Goal: Task Accomplishment & Management: Manage account settings

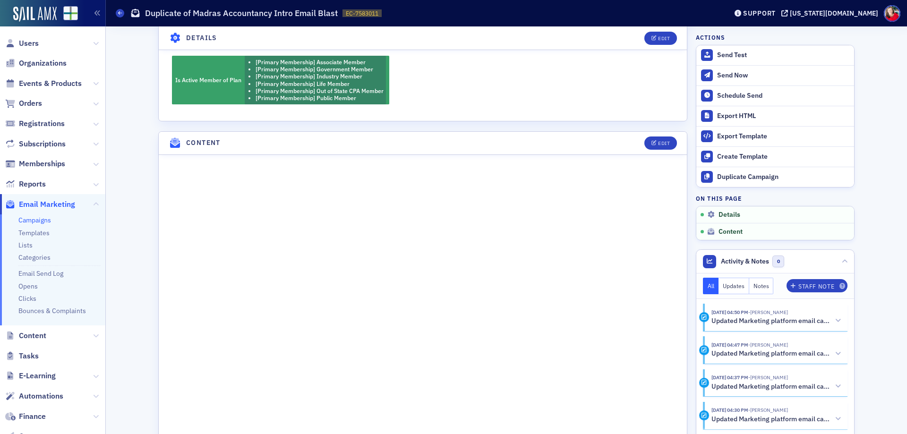
scroll to position [472, 0]
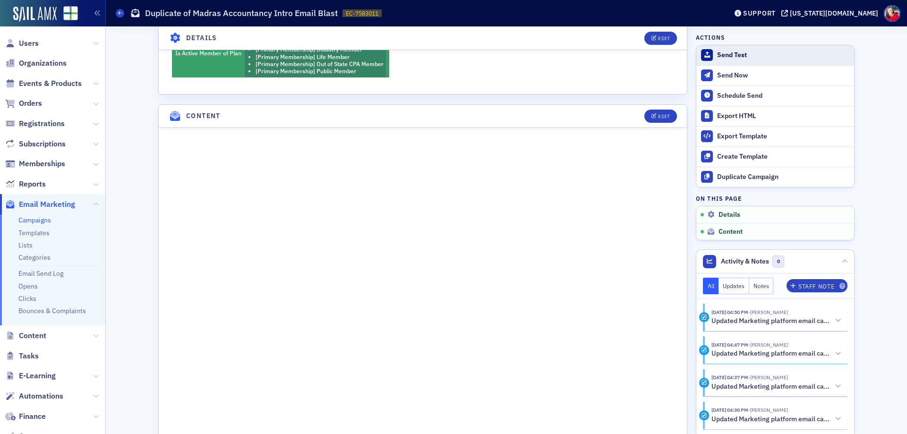
click at [736, 57] on div "Send Test" at bounding box center [783, 55] width 132 height 9
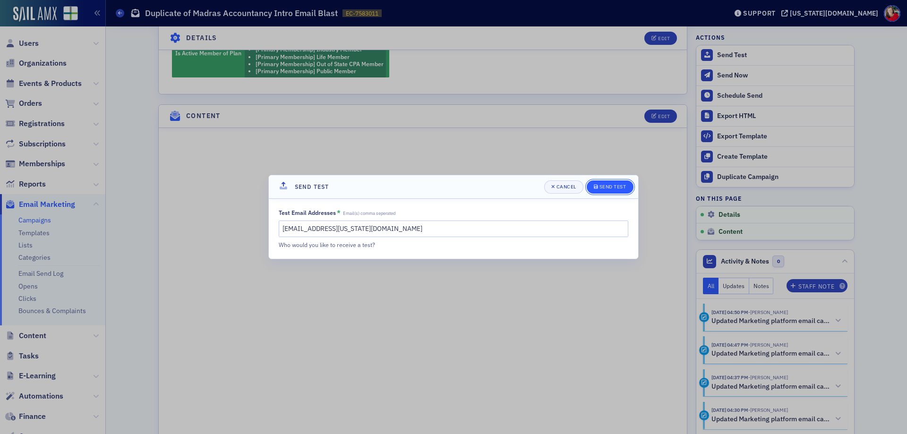
click at [613, 186] on div "Send Test" at bounding box center [612, 186] width 27 height 5
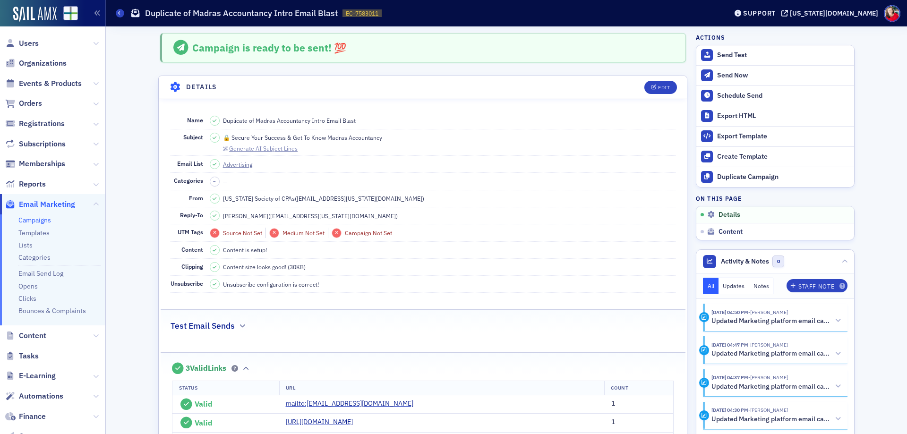
click at [274, 151] on div "Generate AI Subject Lines" at bounding box center [263, 148] width 68 height 5
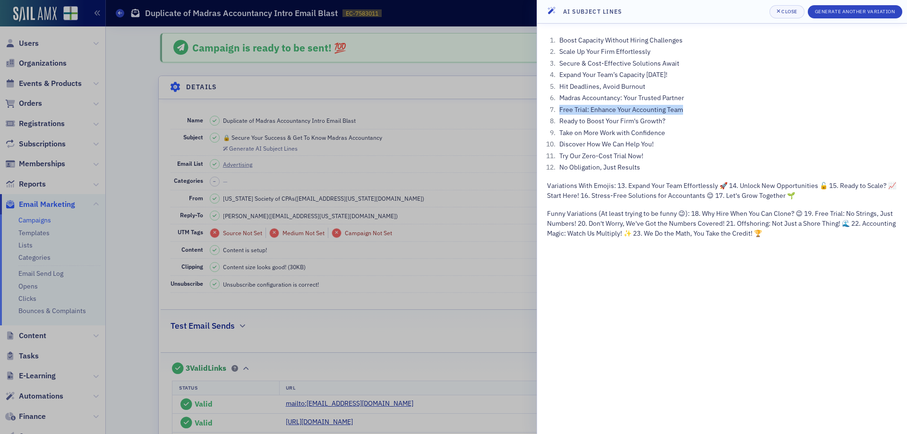
drag, startPoint x: 560, startPoint y: 110, endPoint x: 683, endPoint y: 104, distance: 123.4
click at [683, 105] on li "Free Trial: Enhance Your Accounting Team" at bounding box center [727, 110] width 340 height 10
copy li "Free Trial: Enhance Your Accounting Team"
click at [788, 11] on div "Close" at bounding box center [789, 11] width 16 height 5
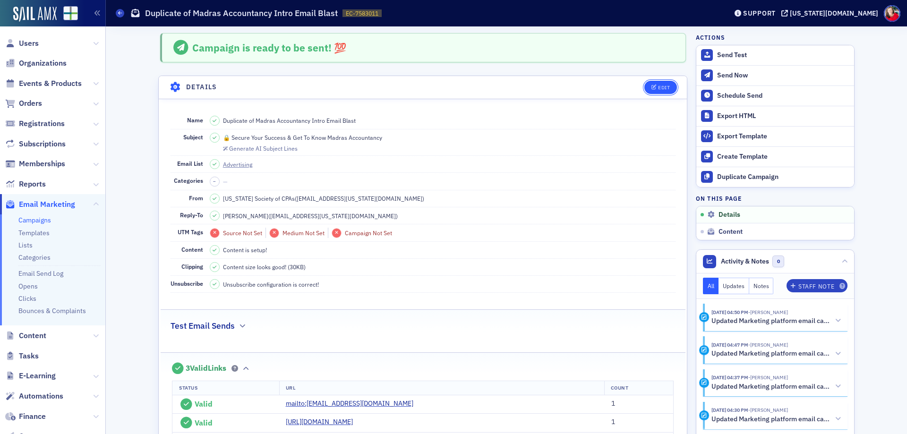
click at [665, 84] on button "Edit" at bounding box center [660, 87] width 33 height 13
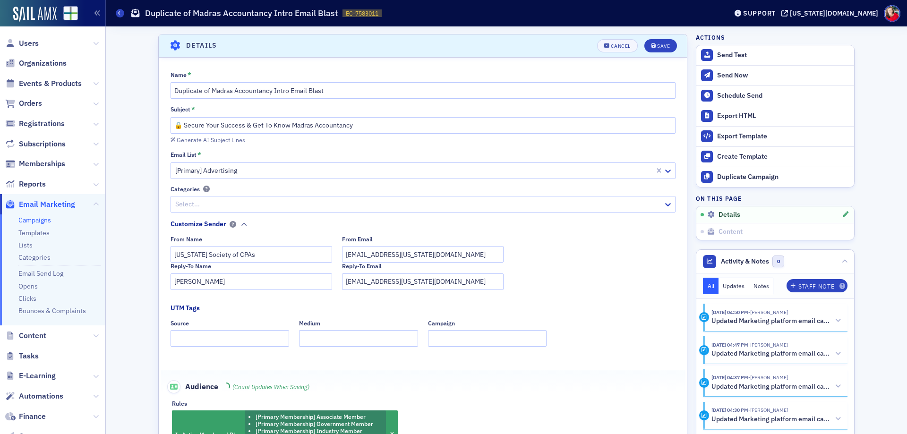
scroll to position [44, 0]
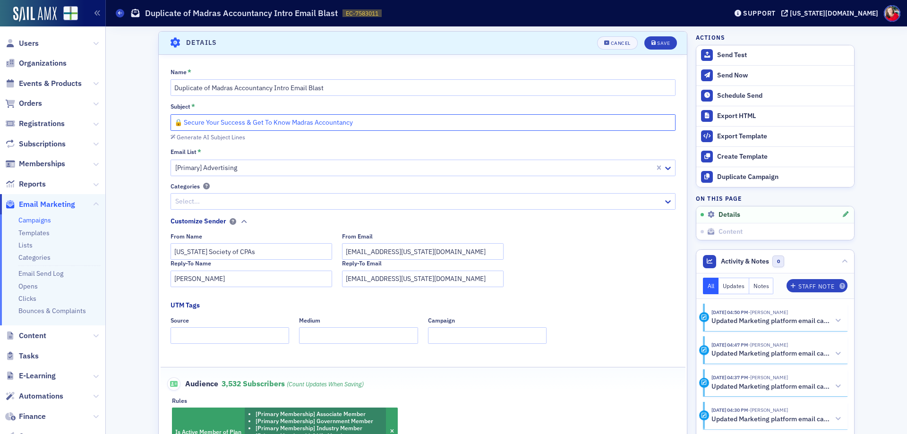
drag, startPoint x: 354, startPoint y: 124, endPoint x: 238, endPoint y: 128, distance: 116.7
click at [238, 128] on input "🔒 Secure Your Success & Get To Know Madras Accountancy" at bounding box center [423, 122] width 505 height 17
click at [240, 122] on input "🔒 Secure Your Success & Get To Know Madras Accountancy" at bounding box center [423, 122] width 505 height 17
drag, startPoint x: 240, startPoint y: 122, endPoint x: 153, endPoint y: 134, distance: 87.8
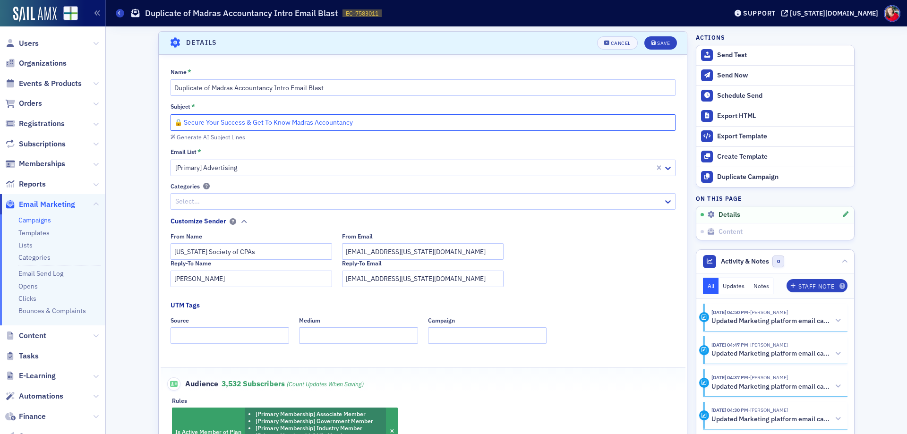
paste input "Free Trial: Enhance Your Accounting Team"
type input "Free Trial: Enhance Your Accounting Team & Get To Know Madras Accountancy"
click at [661, 44] on div "Save" at bounding box center [663, 43] width 13 height 5
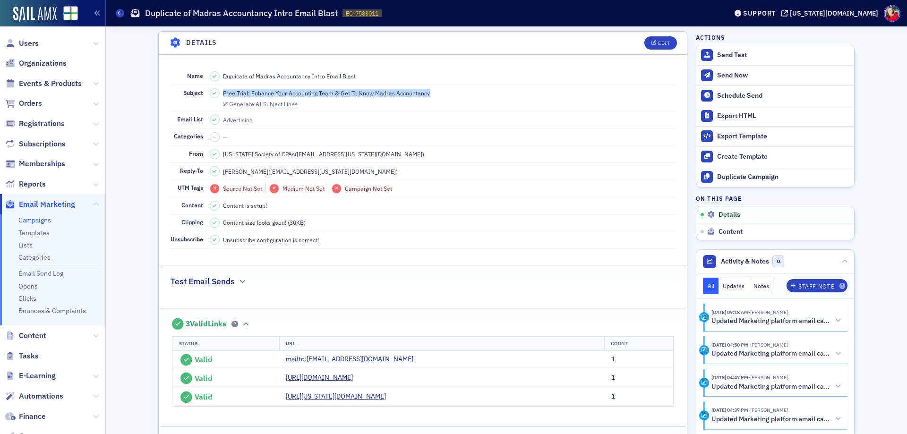
drag, startPoint x: 431, startPoint y: 93, endPoint x: 220, endPoint y: 98, distance: 211.2
click at [220, 98] on dd "Free Trial: Enhance Your Accounting Team & Get To Know Madras Accountancy Gener…" at bounding box center [443, 98] width 466 height 26
copy span "Free Trial: Enhance Your Accounting Team & Get To Know Madras Accountancy"
click at [528, 93] on dd "Free Trial: Enhance Your Accounting Team & Get To Know Madras Accountancy Gener…" at bounding box center [443, 98] width 466 height 26
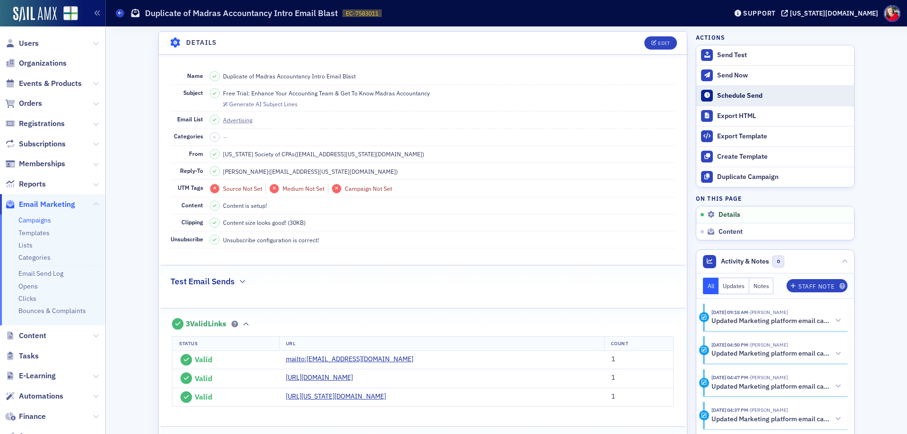
click at [719, 92] on div "Schedule Send" at bounding box center [783, 96] width 132 height 9
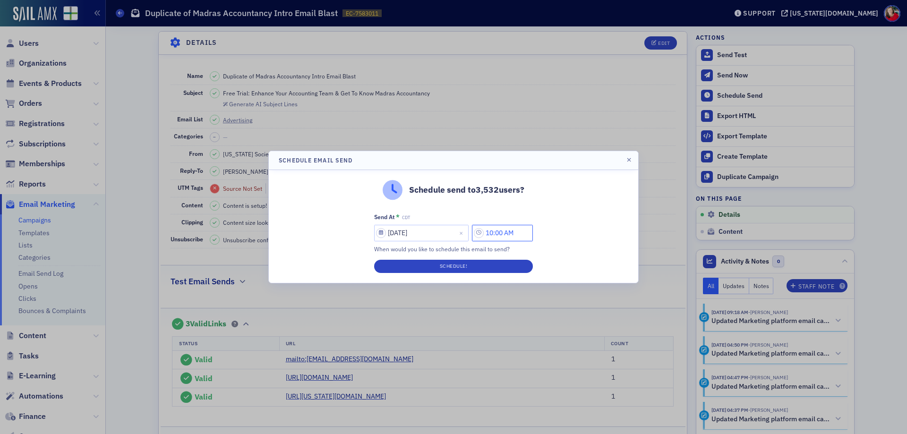
click at [498, 232] on input "10:00 AM" at bounding box center [502, 233] width 61 height 17
click at [392, 235] on icon at bounding box center [389, 233] width 9 height 9
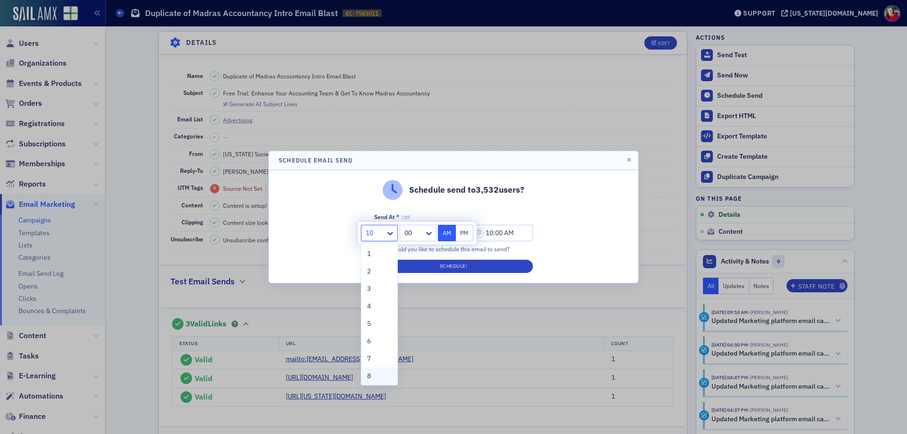
scroll to position [47, 0]
click at [373, 348] on div "9" at bounding box center [379, 347] width 25 height 10
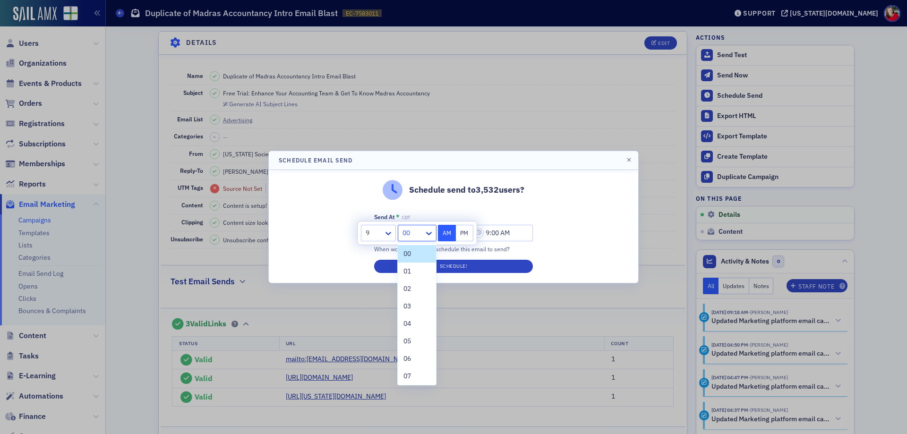
click at [411, 232] on div at bounding box center [413, 233] width 22 height 12
click at [417, 311] on div "30" at bounding box center [417, 305] width 38 height 17
type input "9:30 AM"
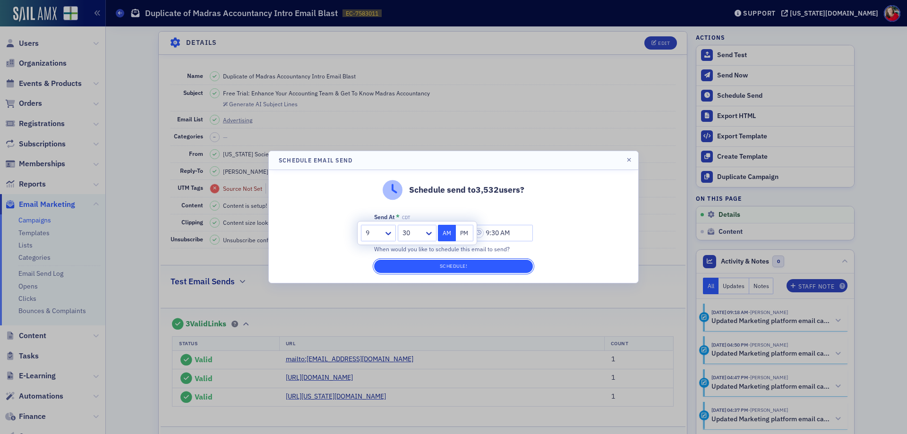
click at [455, 270] on button "Schedule!" at bounding box center [453, 266] width 159 height 13
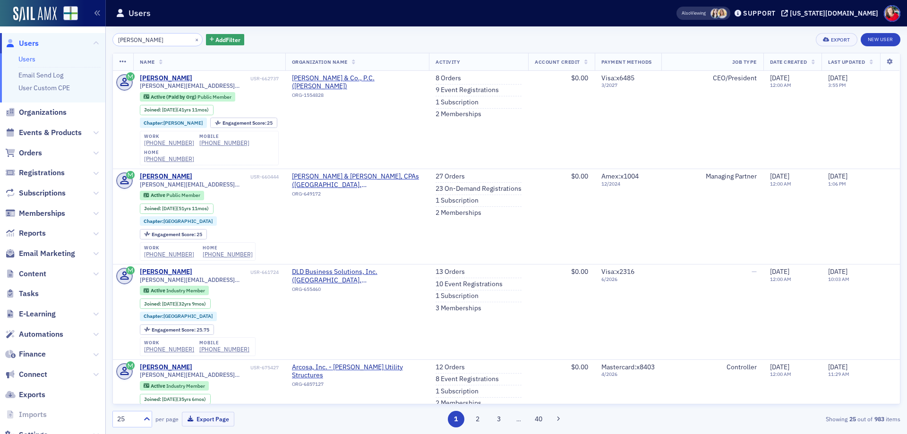
drag, startPoint x: 153, startPoint y: 39, endPoint x: 83, endPoint y: 29, distance: 71.1
click at [83, 29] on div "Users Users Email Send Log User Custom CPE Organizations Events & Products Orde…" at bounding box center [453, 217] width 907 height 434
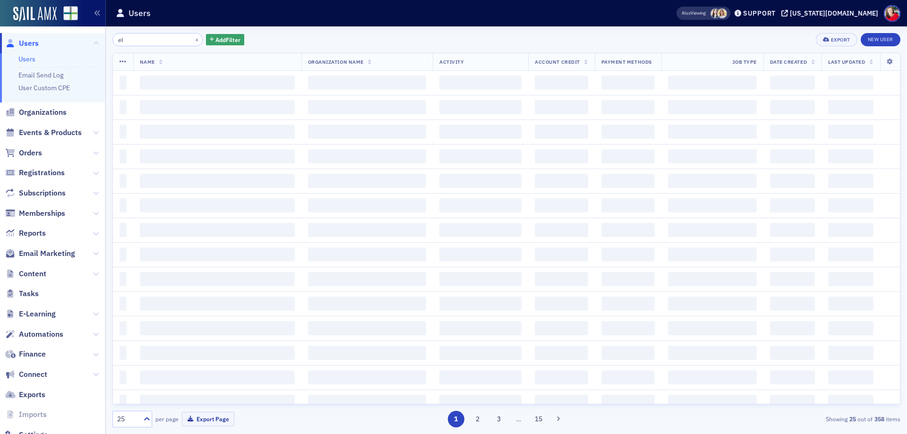
type input "e"
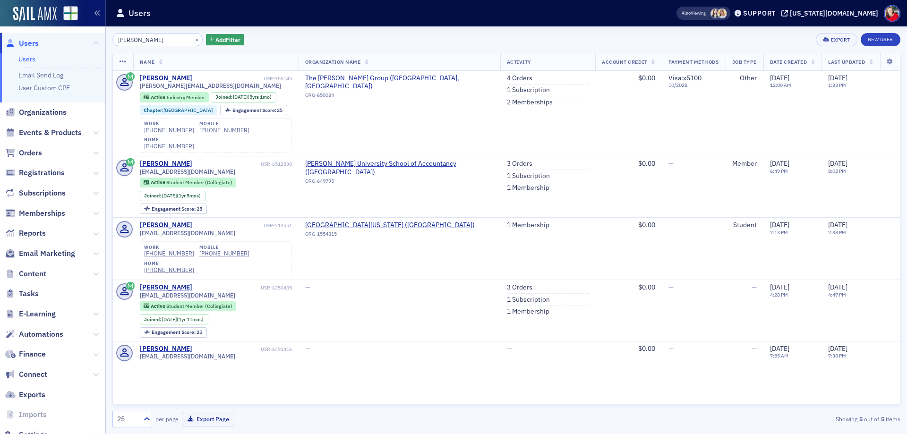
drag, startPoint x: 155, startPoint y: 39, endPoint x: 29, endPoint y: 33, distance: 125.8
click at [29, 33] on div "Users Users Email Send Log User Custom CPE Organizations Events & Products Orde…" at bounding box center [453, 217] width 907 height 434
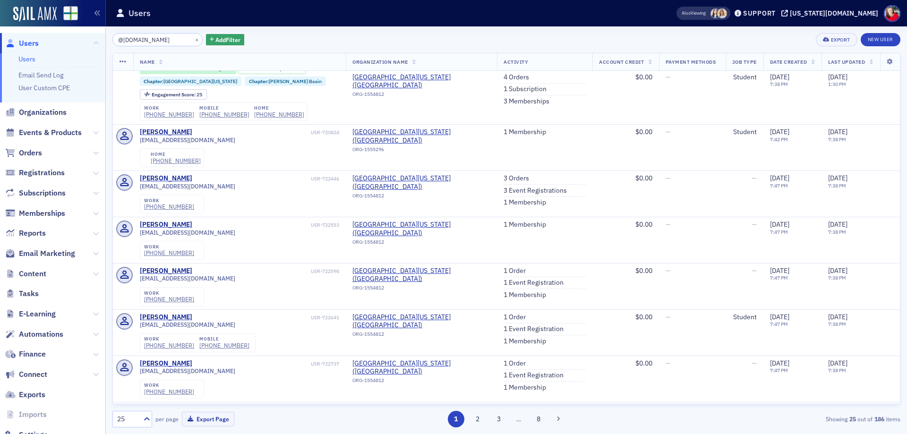
scroll to position [957, 0]
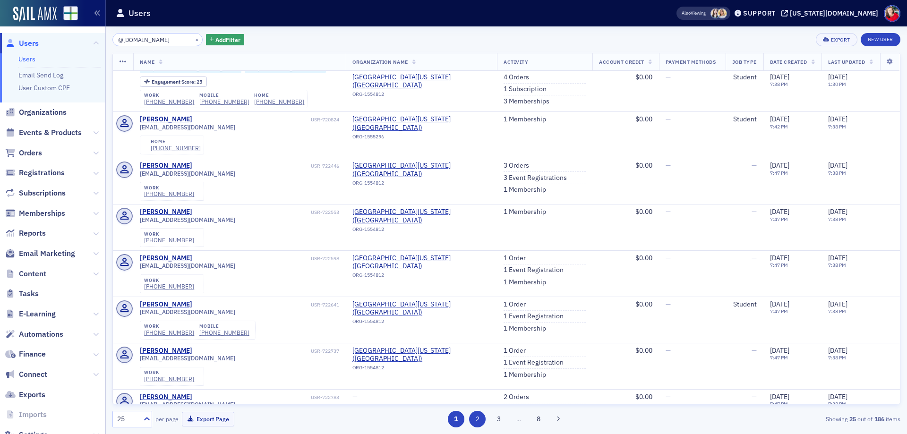
click at [476, 420] on button "2" at bounding box center [477, 419] width 17 height 17
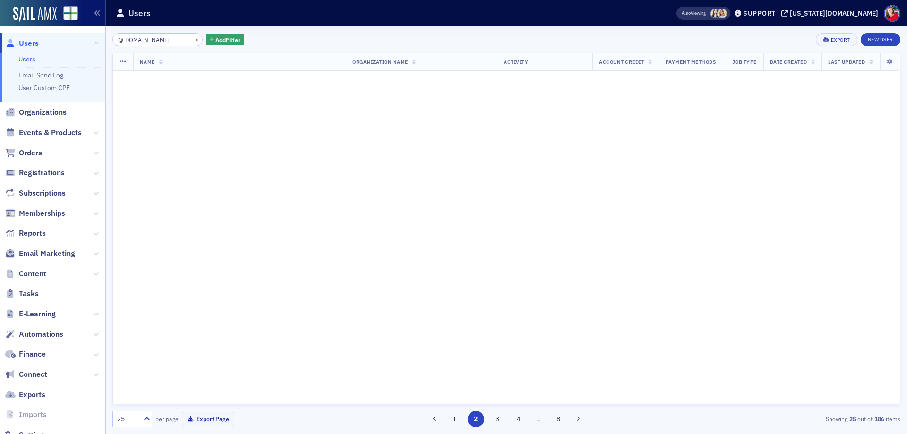
scroll to position [0, 0]
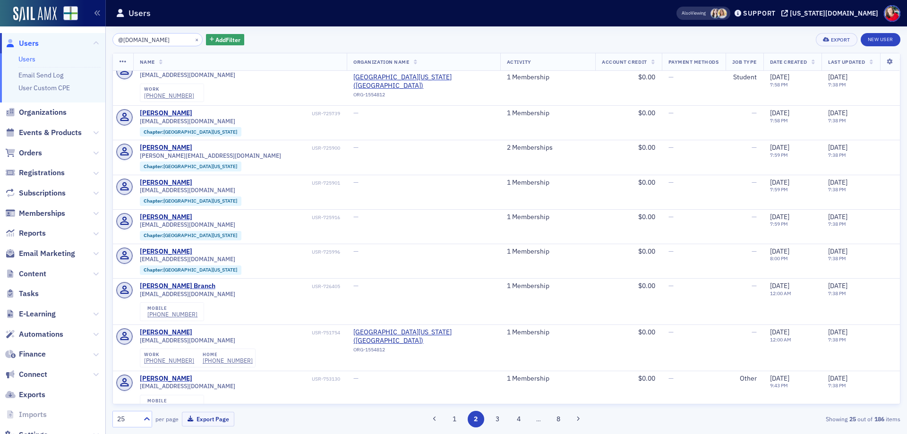
scroll to position [910, 0]
click at [493, 417] on button "3" at bounding box center [497, 419] width 17 height 17
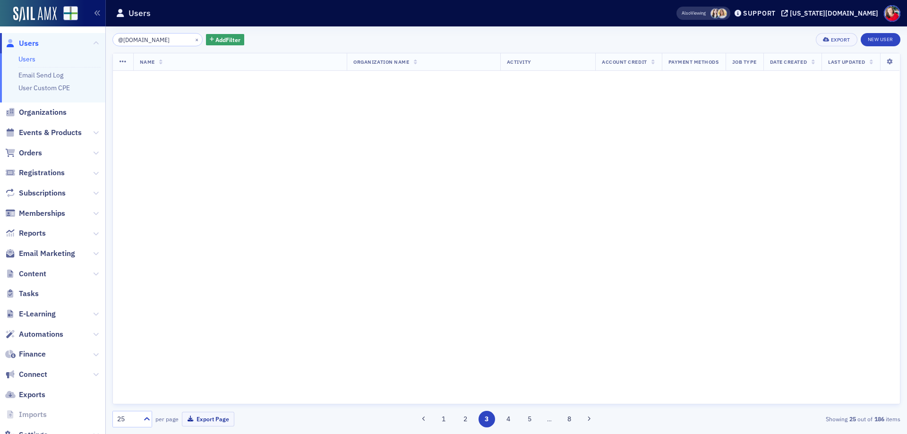
scroll to position [0, 0]
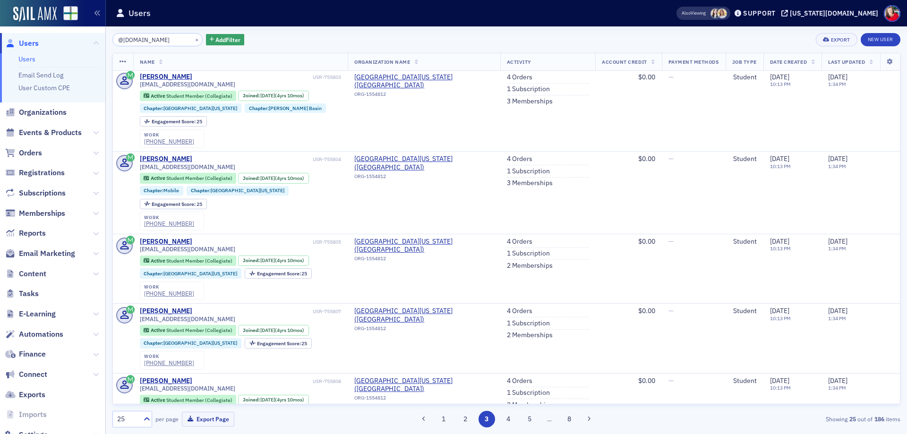
scroll to position [711, 0]
click at [502, 422] on button "4" at bounding box center [508, 419] width 17 height 17
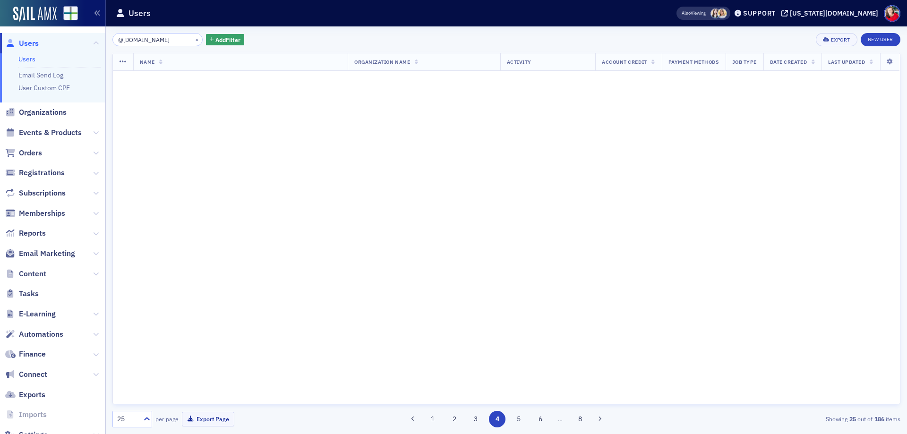
scroll to position [0, 0]
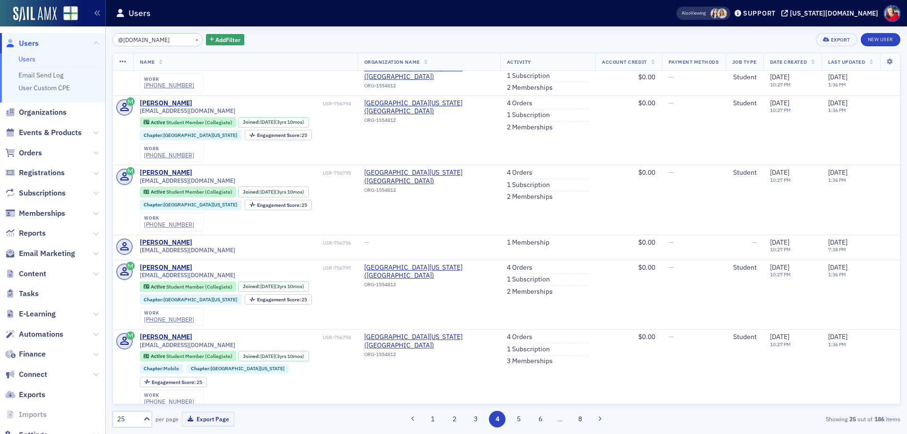
scroll to position [1134, 0]
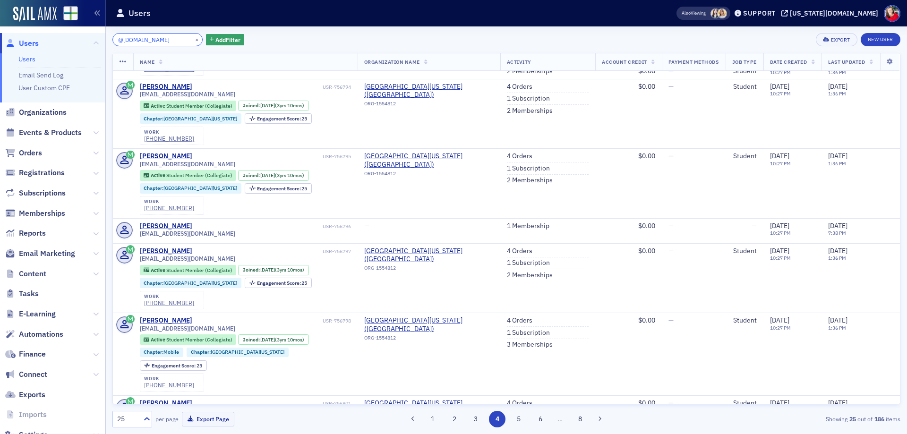
click at [118, 39] on input "@[DOMAIN_NAME]" at bounding box center [157, 39] width 90 height 13
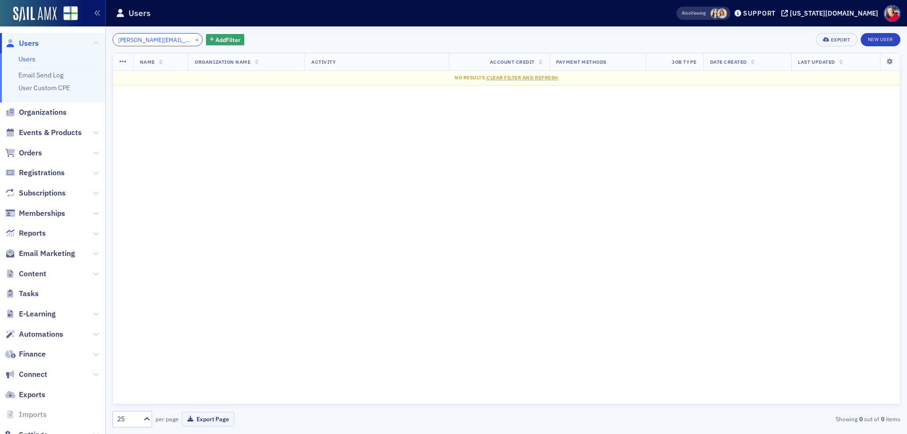
click at [117, 38] on input "[PERSON_NAME][EMAIL_ADDRESS][DOMAIN_NAME]" at bounding box center [157, 39] width 90 height 13
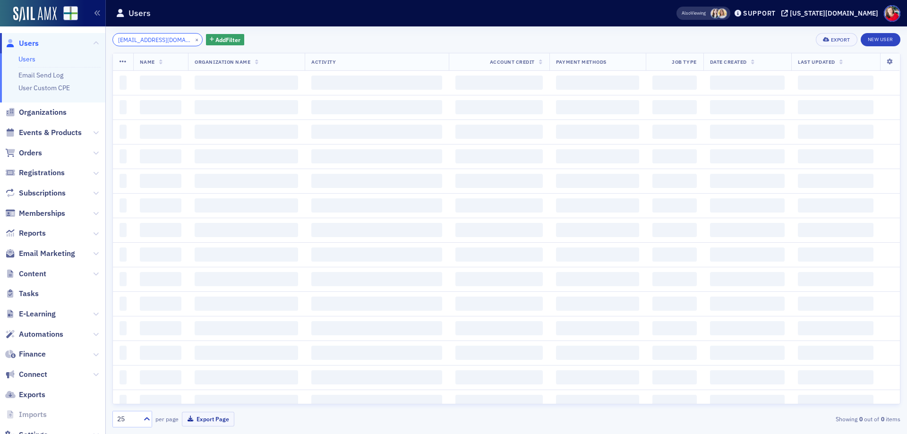
type input "[EMAIL_ADDRESS][DOMAIN_NAME]"
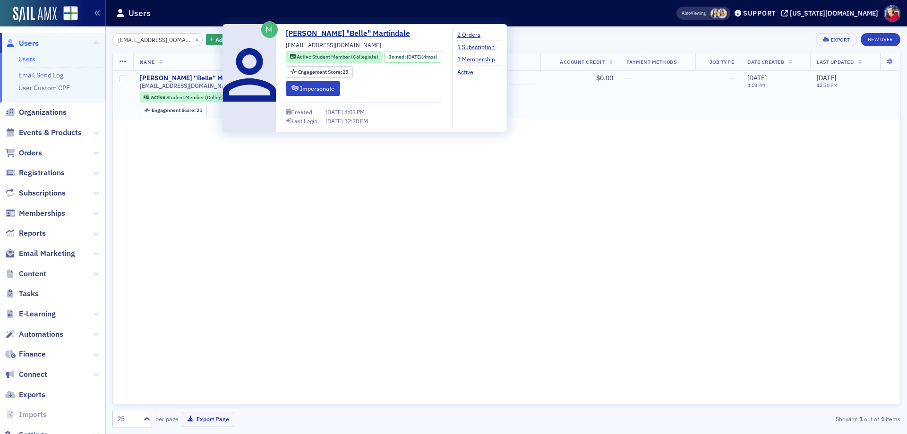
click at [203, 80] on div "[PERSON_NAME] "Belle" Martindale" at bounding box center [195, 78] width 111 height 9
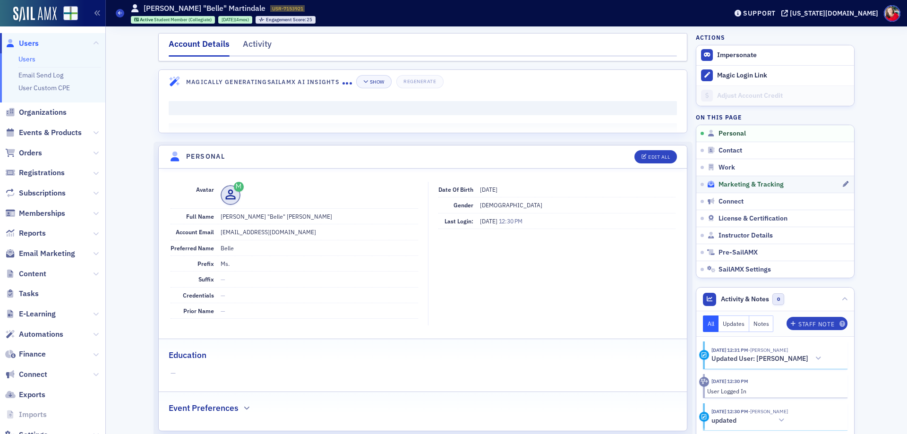
click at [738, 184] on span "Marketing & Tracking" at bounding box center [750, 184] width 65 height 9
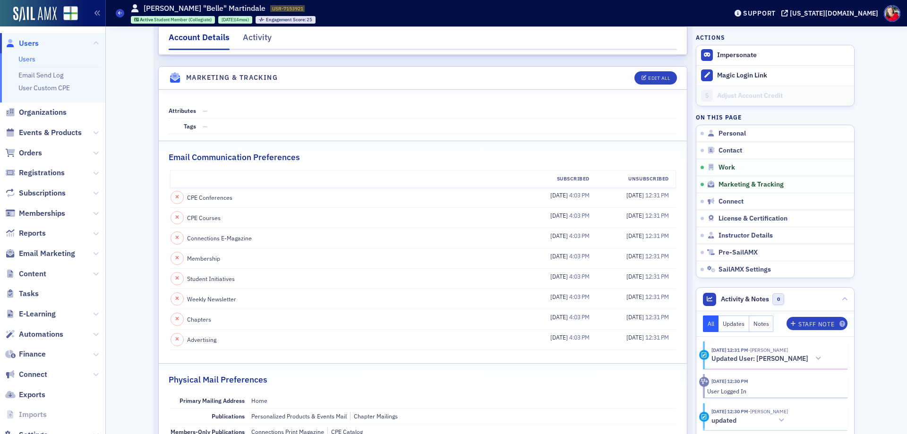
scroll to position [911, 0]
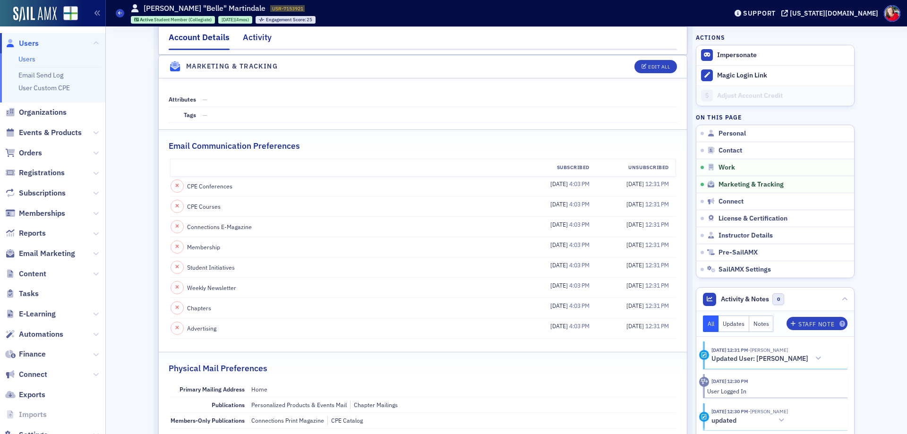
click at [255, 36] on div "Activity" at bounding box center [257, 39] width 29 height 17
